Goal: Information Seeking & Learning: Learn about a topic

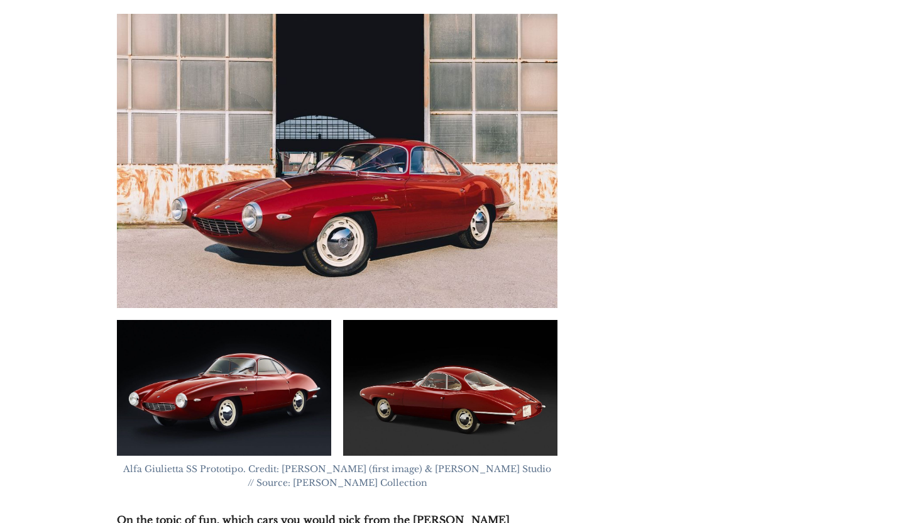
scroll to position [6746, 0]
